Goal: Contribute content: Add original content to the website for others to see

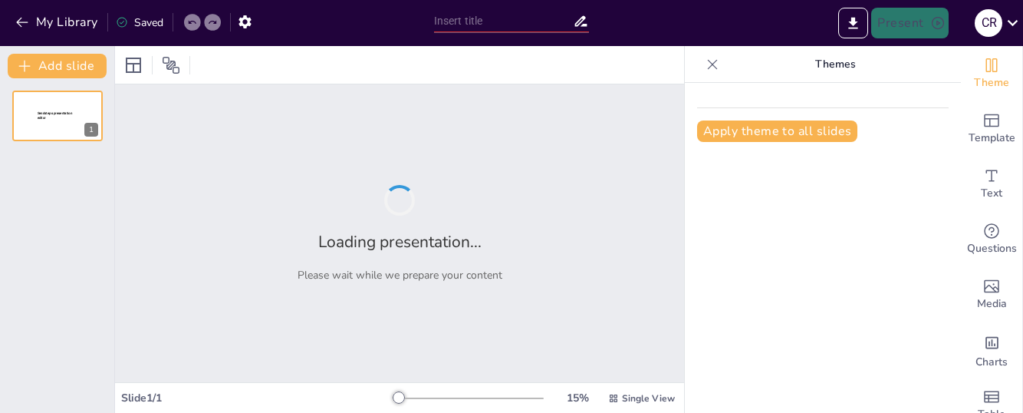
type input "New Sendsteps"
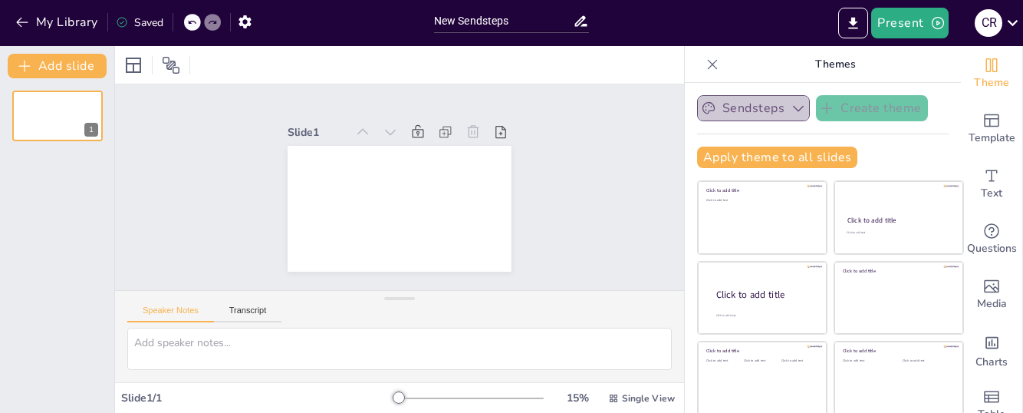
click at [793, 109] on icon "button" at bounding box center [798, 109] width 11 height 6
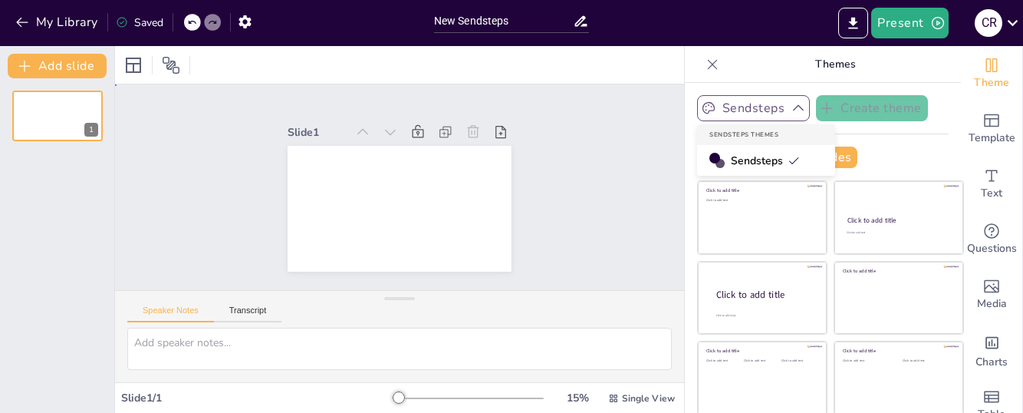
click at [574, 171] on div "Slide 1" at bounding box center [399, 187] width 569 height 206
click at [791, 104] on icon "button" at bounding box center [798, 107] width 15 height 15
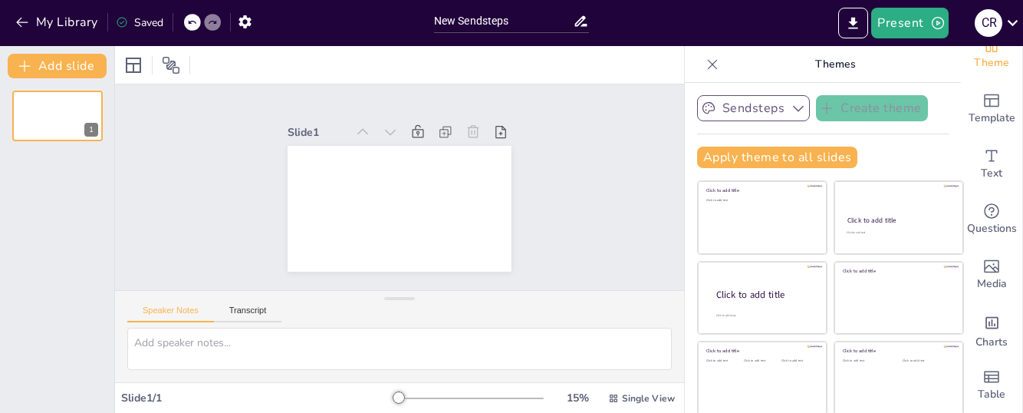
click at [705, 71] on icon at bounding box center [712, 64] width 15 height 15
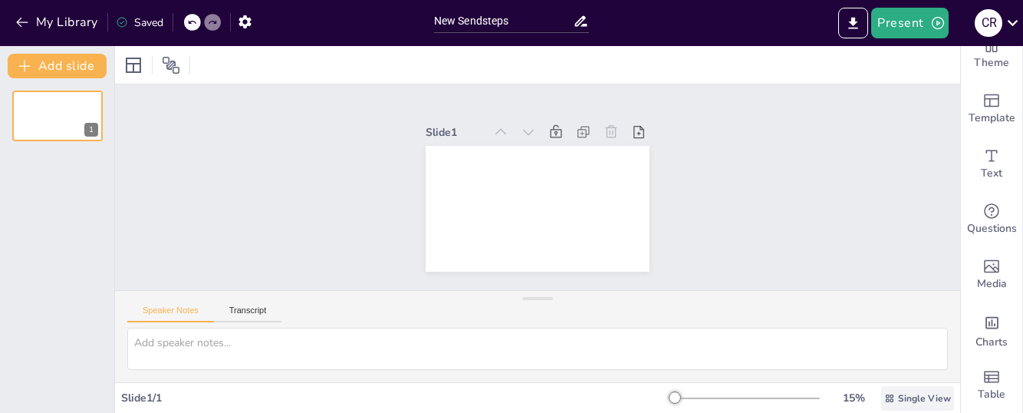
click at [923, 397] on span "Single View" at bounding box center [924, 398] width 53 height 12
click at [791, 223] on div "Slide 1" at bounding box center [538, 187] width 862 height 293
click at [16, 21] on icon "button" at bounding box center [22, 22] width 15 height 15
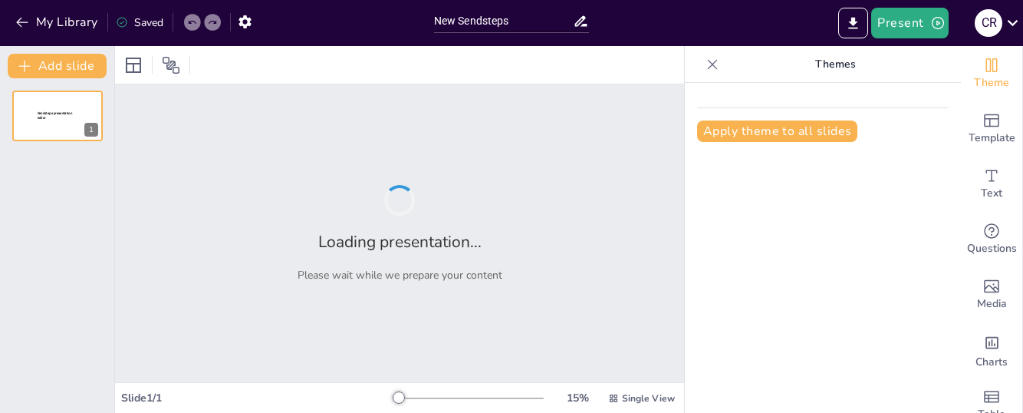
type input "New Sendsteps"
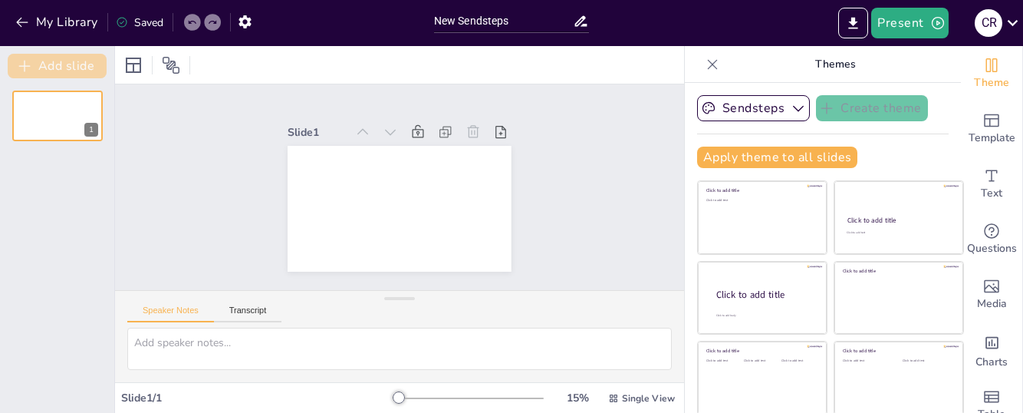
click at [49, 59] on button "Add slide" at bounding box center [57, 66] width 99 height 25
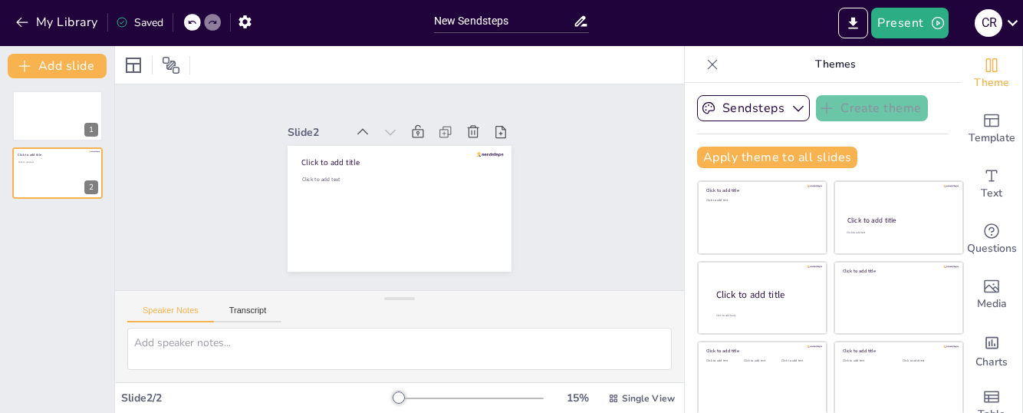
click at [447, 252] on div at bounding box center [389, 205] width 256 height 221
